Goal: Transaction & Acquisition: Download file/media

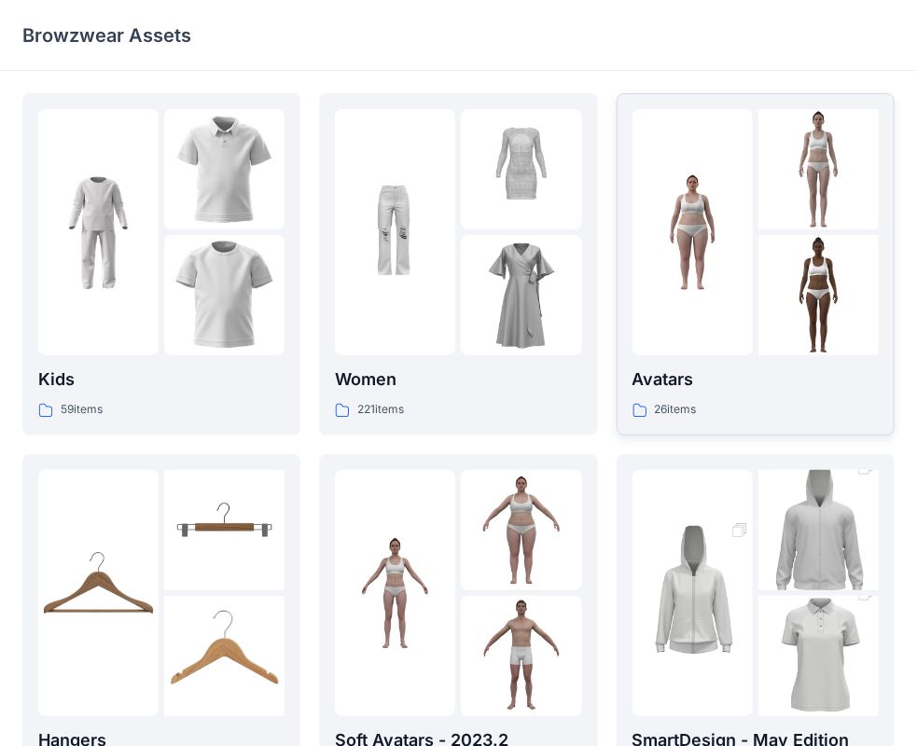
click at [777, 368] on p "Avatars" at bounding box center [756, 380] width 246 height 26
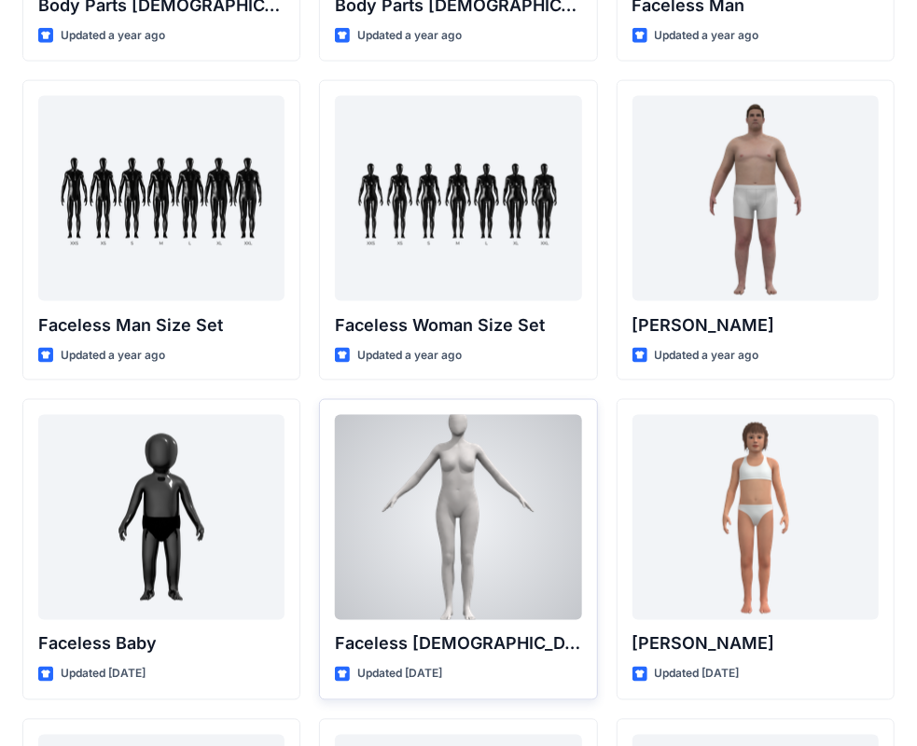
scroll to position [973, 0]
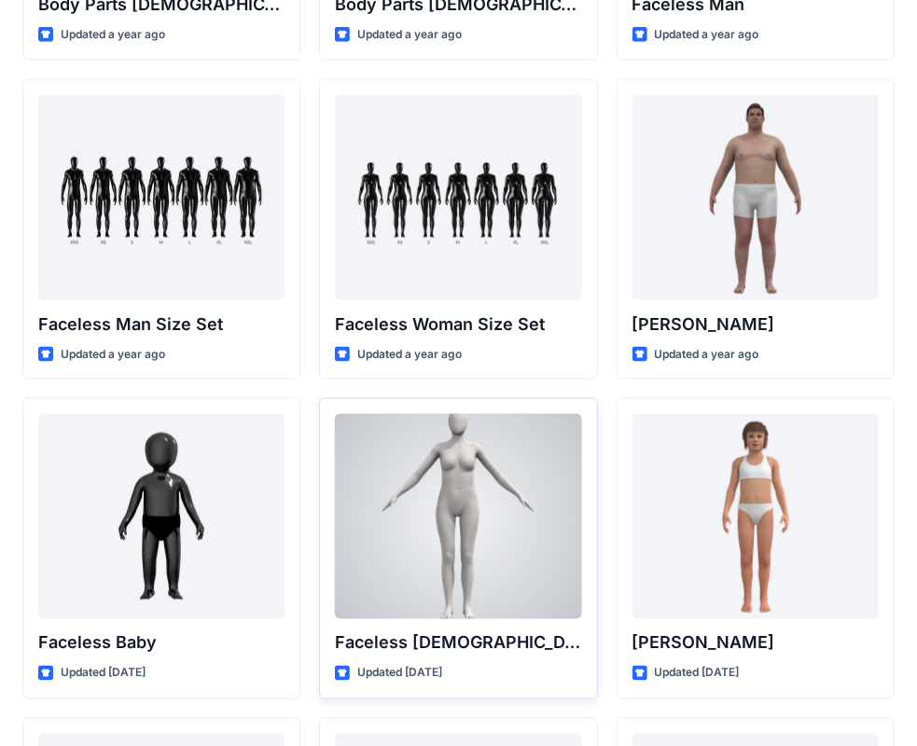
click at [550, 671] on div "Updated 2 years ago" at bounding box center [458, 674] width 246 height 20
click at [545, 670] on div "Updated 2 years ago" at bounding box center [458, 674] width 246 height 20
click at [485, 579] on div at bounding box center [458, 516] width 246 height 205
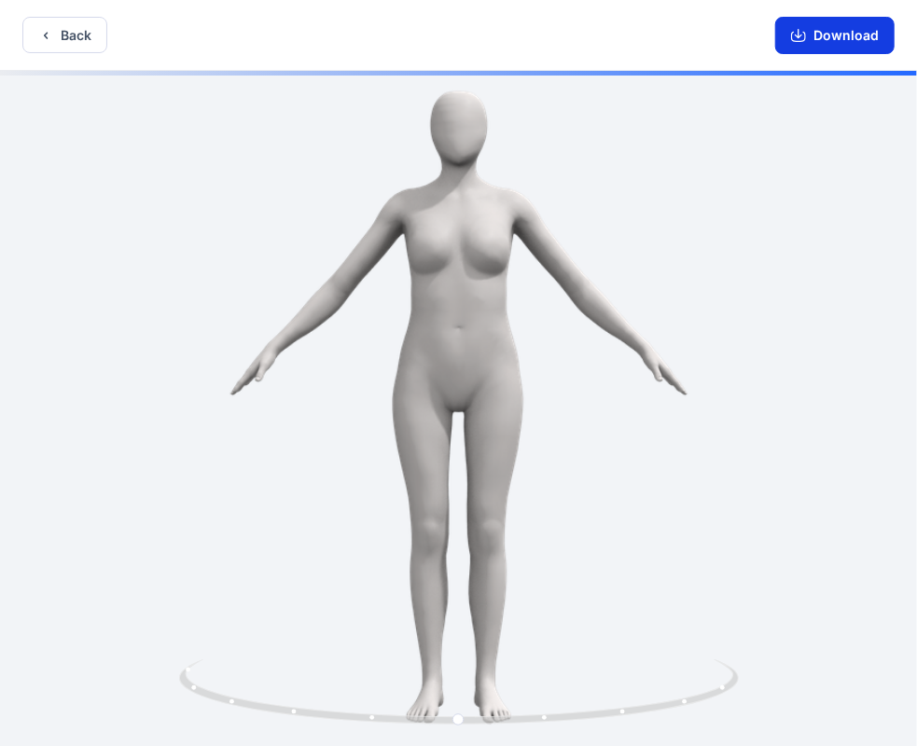
click at [857, 19] on div "Download" at bounding box center [835, 35] width 164 height 70
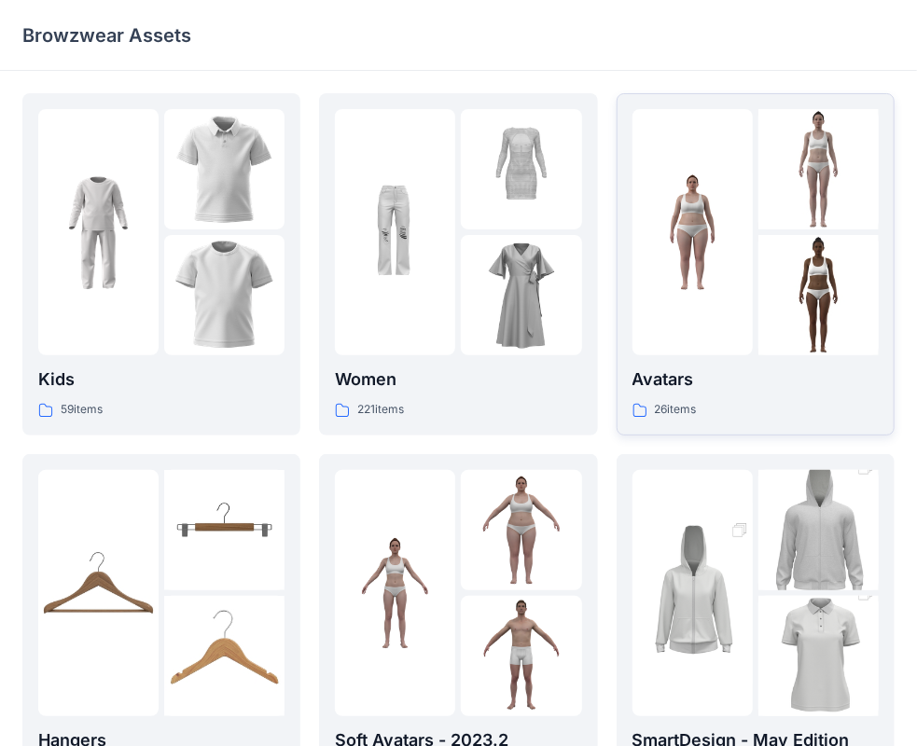
click at [696, 397] on div "Avatars 26 items" at bounding box center [756, 393] width 246 height 53
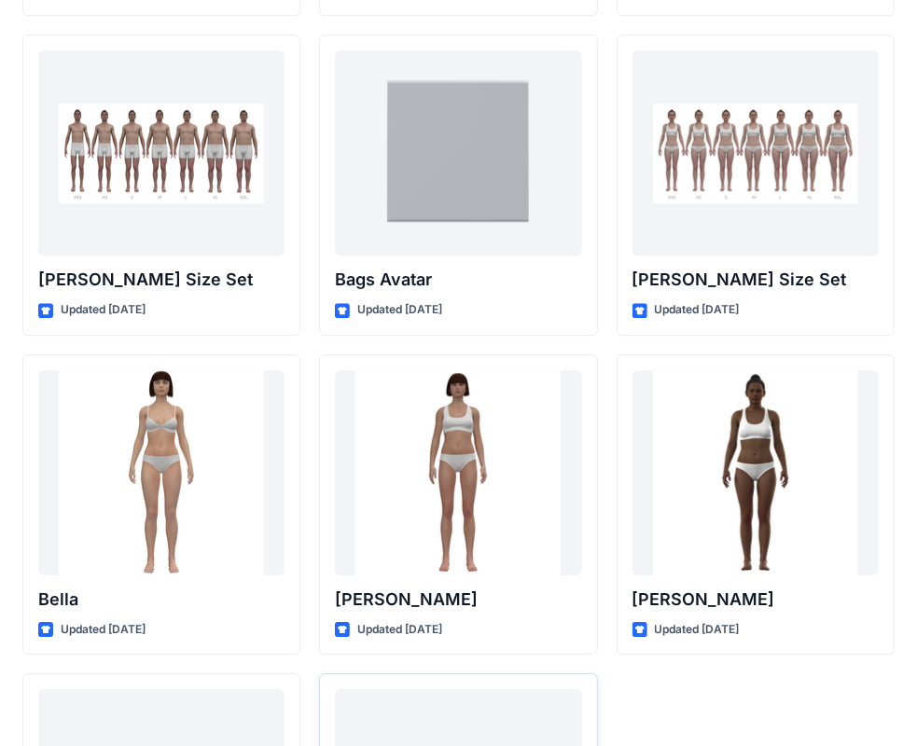
scroll to position [2220, 0]
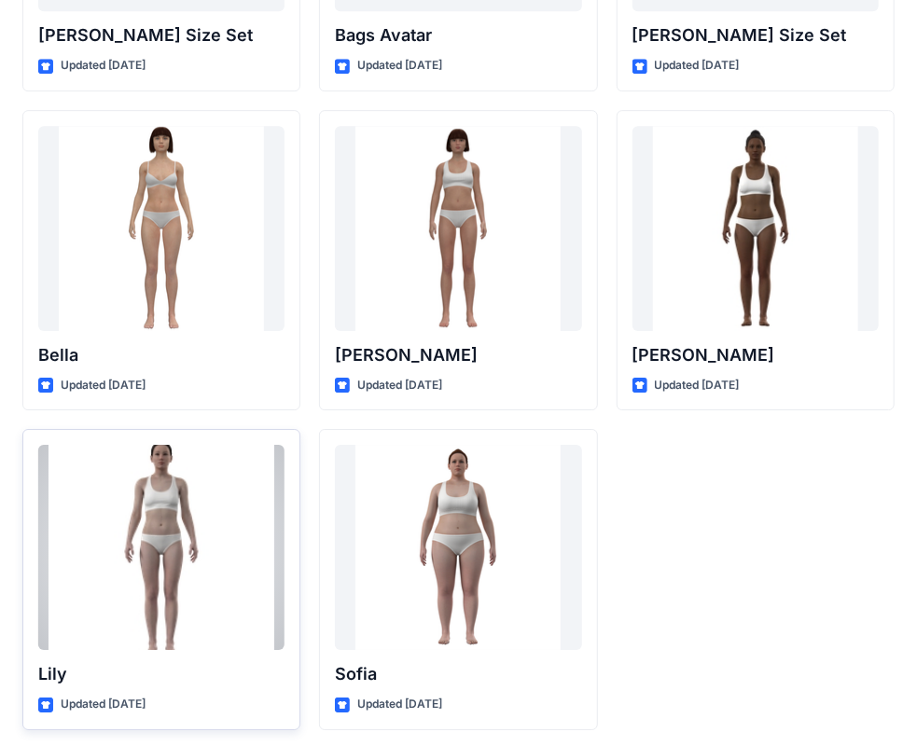
click at [230, 670] on p "Lily" at bounding box center [161, 674] width 246 height 26
click at [241, 697] on div "Updated 2 years ago" at bounding box center [161, 705] width 246 height 20
click at [206, 613] on div at bounding box center [161, 547] width 246 height 205
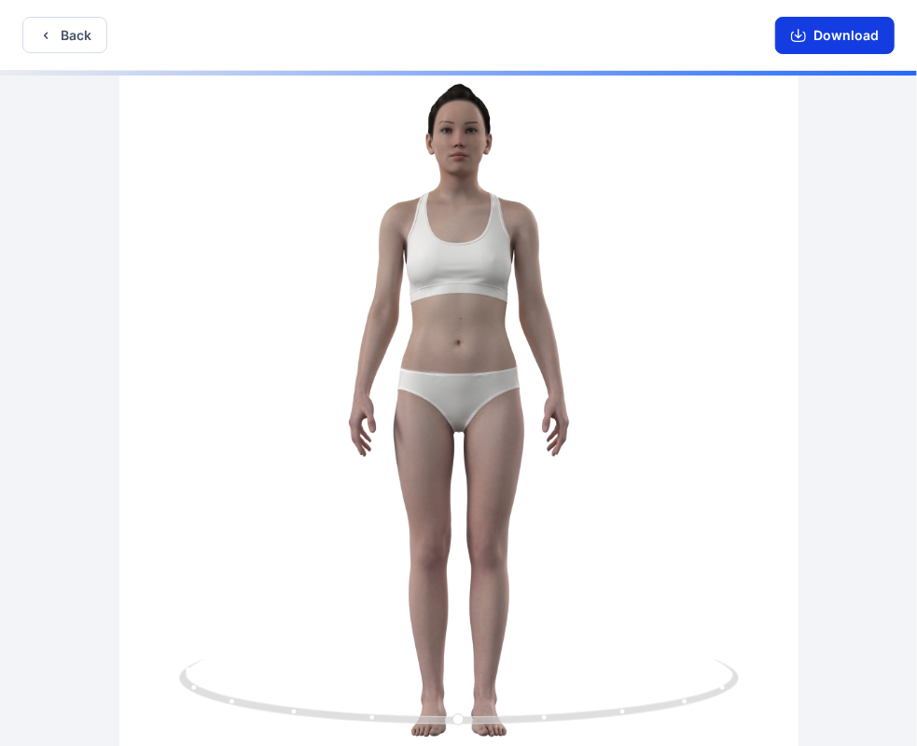
click at [832, 32] on button "Download" at bounding box center [834, 35] width 119 height 37
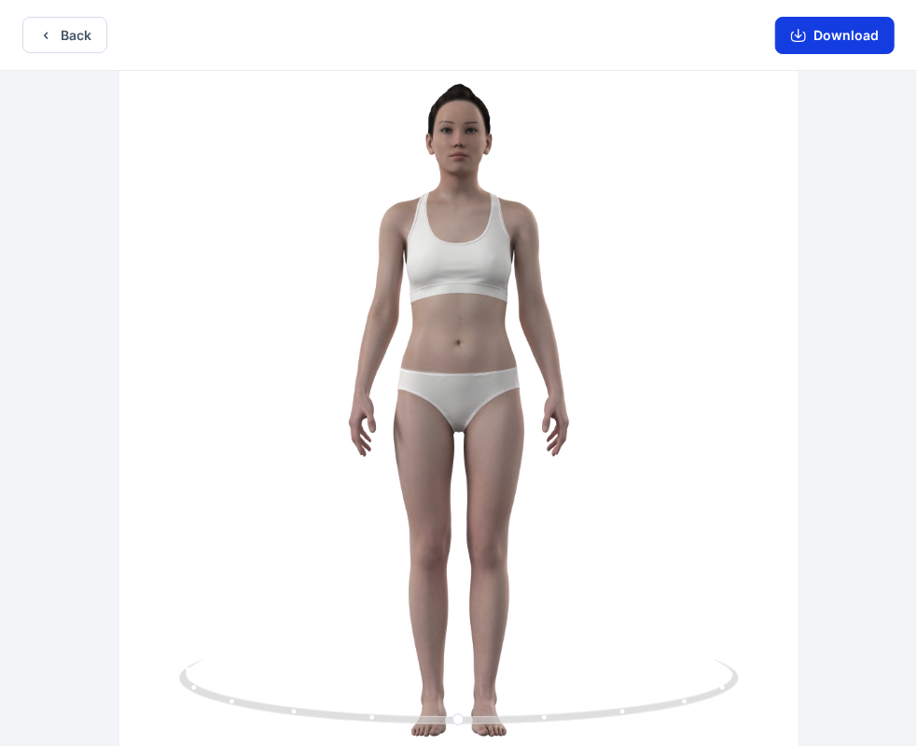
click at [868, 31] on button "Download" at bounding box center [834, 35] width 119 height 37
